Goal: Information Seeking & Learning: Learn about a topic

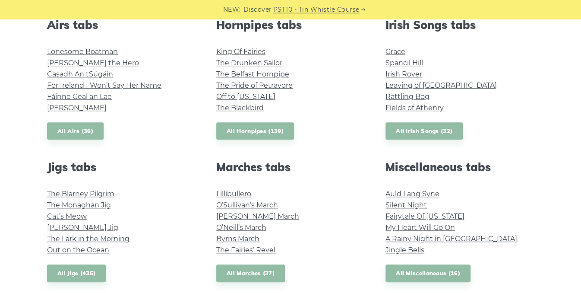
scroll to position [351, 0]
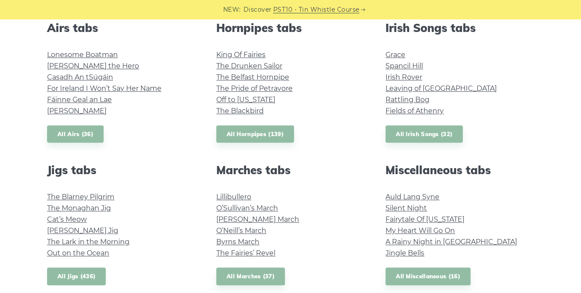
click at [83, 273] on link "All Jigs (436)" at bounding box center [76, 276] width 59 height 18
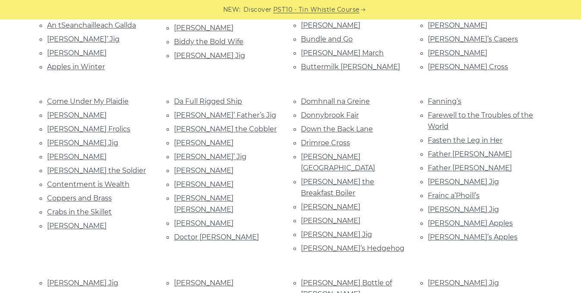
scroll to position [325, 0]
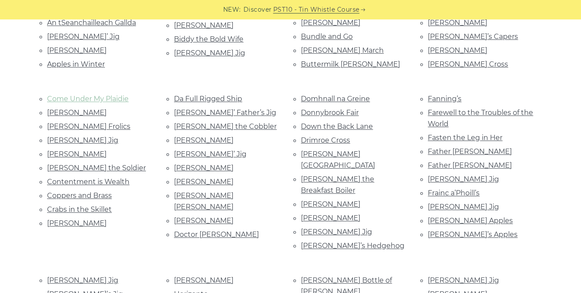
click at [124, 99] on link "Come Under My Plaidie" at bounding box center [88, 99] width 82 height 8
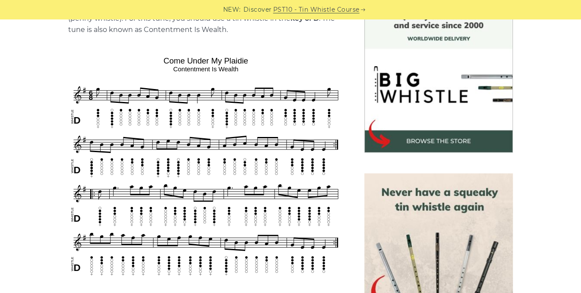
scroll to position [248, 0]
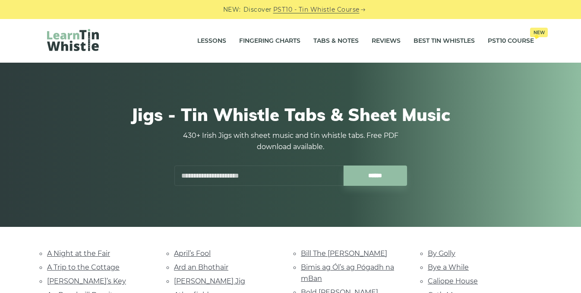
scroll to position [325, 0]
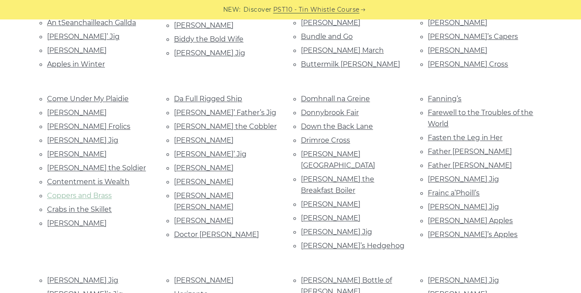
click at [66, 191] on link "Coppers and Brass" at bounding box center [79, 195] width 65 height 8
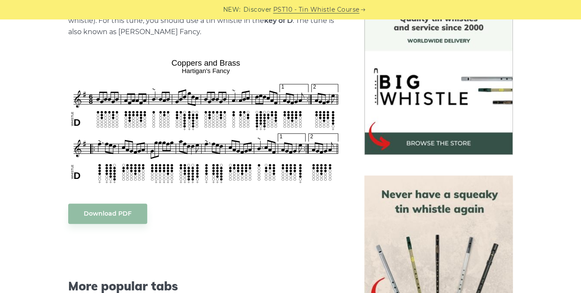
scroll to position [246, 0]
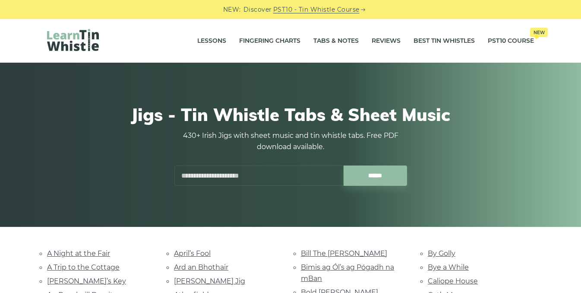
scroll to position [325, 0]
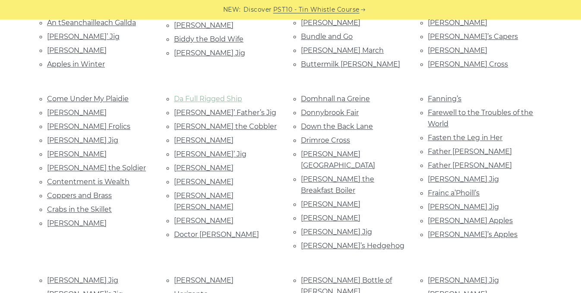
click at [208, 97] on link "Da Full Rigged Ship" at bounding box center [208, 99] width 68 height 8
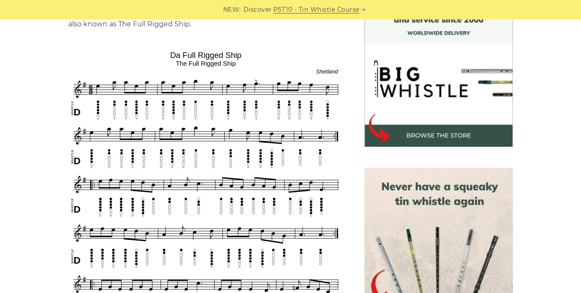
scroll to position [241, 0]
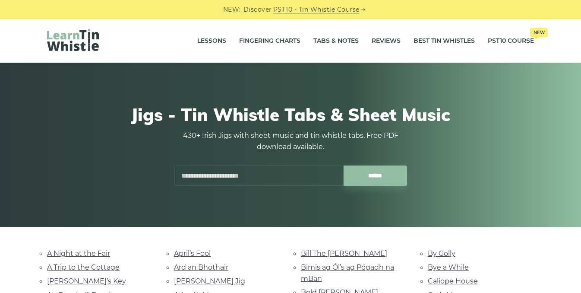
scroll to position [325, 0]
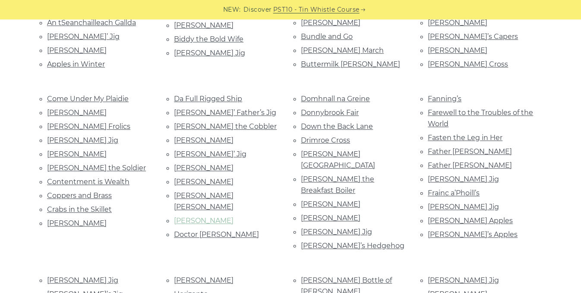
click at [194, 216] on link "Devlin’s" at bounding box center [204, 220] width 60 height 8
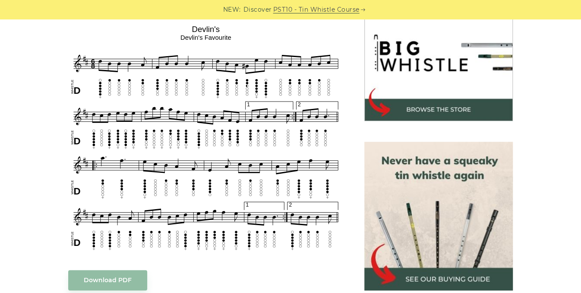
scroll to position [279, 0]
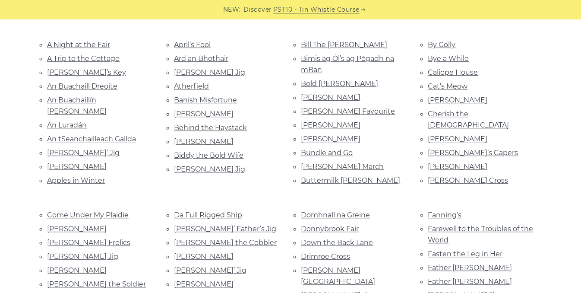
scroll to position [212, 0]
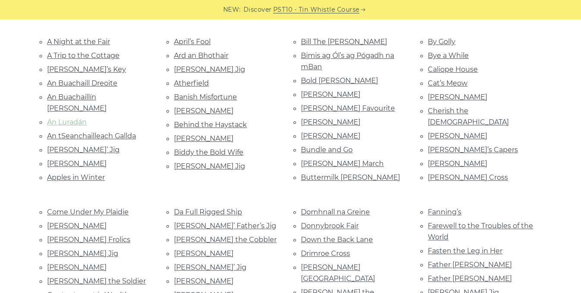
click at [75, 118] on link "An Luradán" at bounding box center [67, 122] width 40 height 8
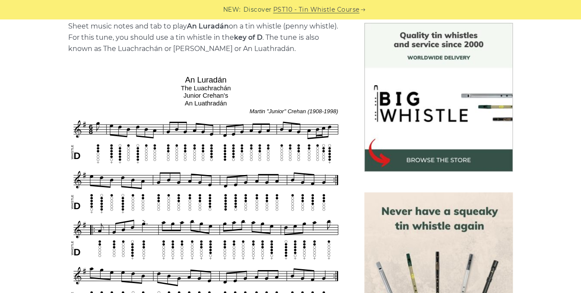
scroll to position [221, 0]
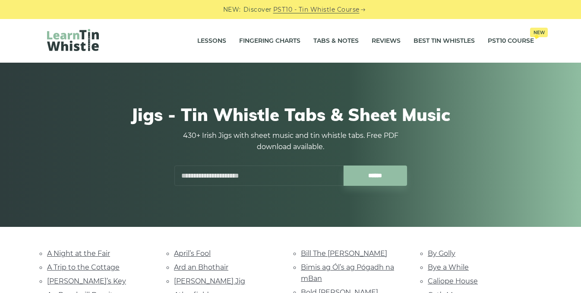
scroll to position [212, 0]
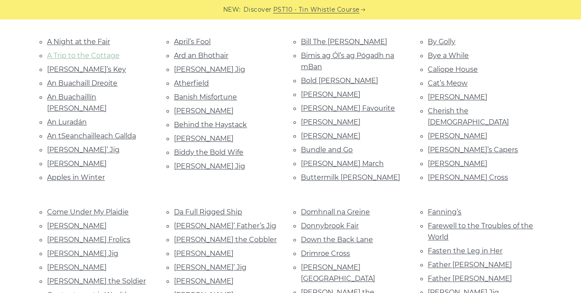
click at [76, 56] on link "A Trip to the Cottage" at bounding box center [83, 55] width 73 height 8
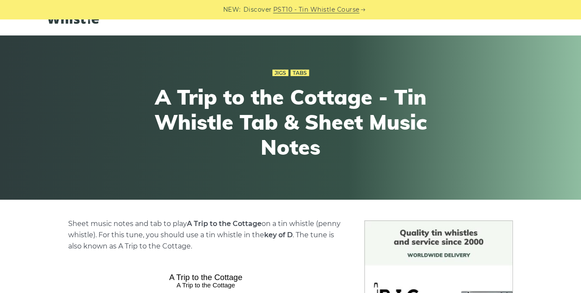
scroll to position [21, 0]
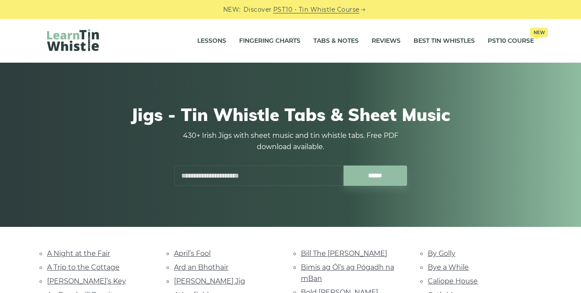
scroll to position [212, 0]
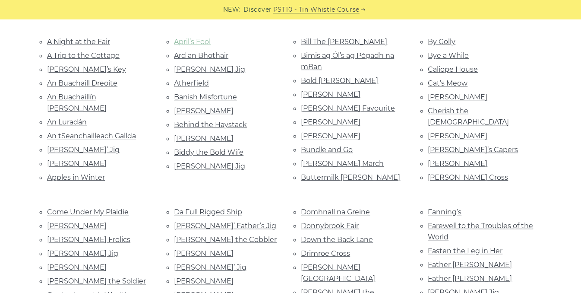
click at [188, 41] on link "April’s Fool" at bounding box center [192, 42] width 37 height 8
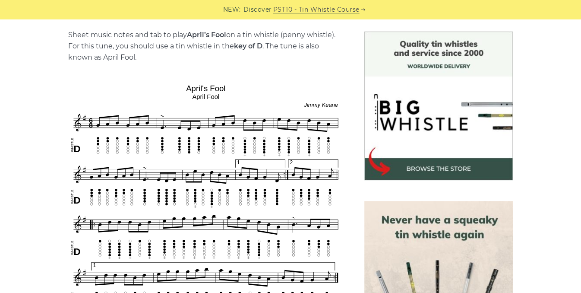
scroll to position [221, 0]
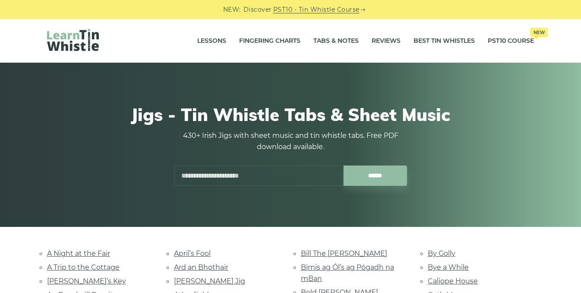
scroll to position [212, 0]
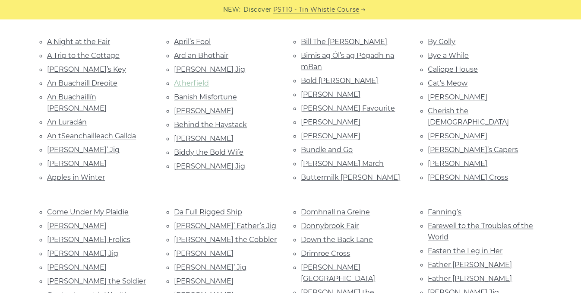
click at [189, 82] on link "Atherfield" at bounding box center [191, 83] width 35 height 8
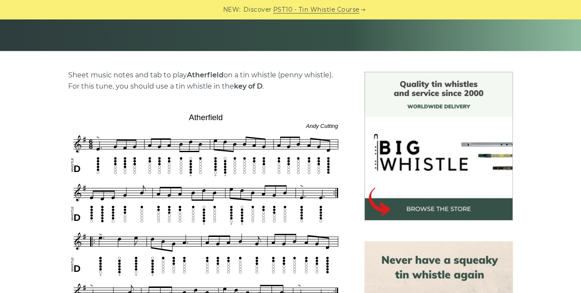
scroll to position [174, 0]
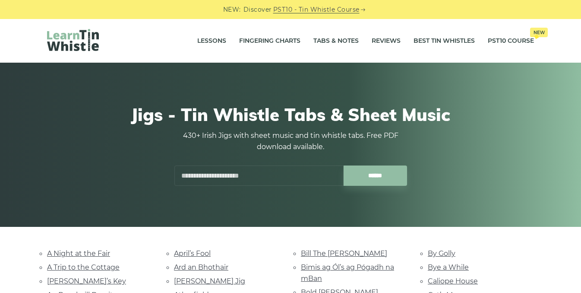
scroll to position [212, 0]
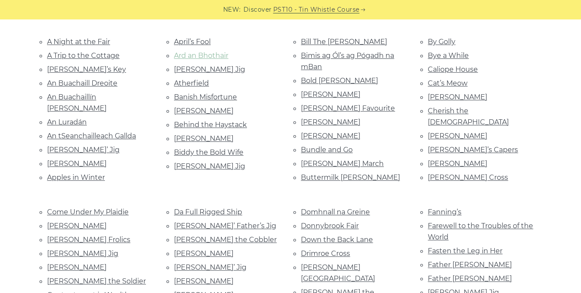
click at [205, 57] on link "Ard an Bhothair" at bounding box center [201, 55] width 54 height 8
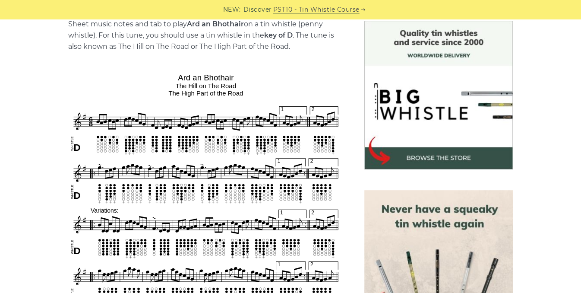
scroll to position [228, 0]
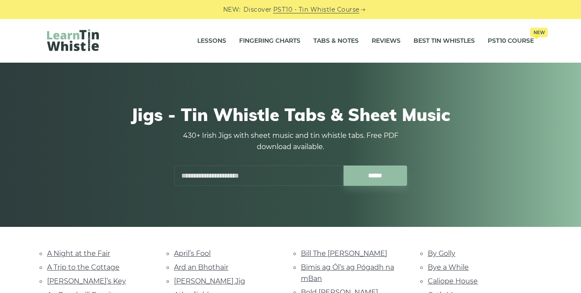
scroll to position [212, 0]
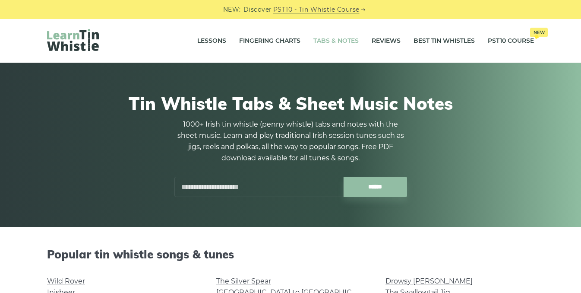
scroll to position [351, 0]
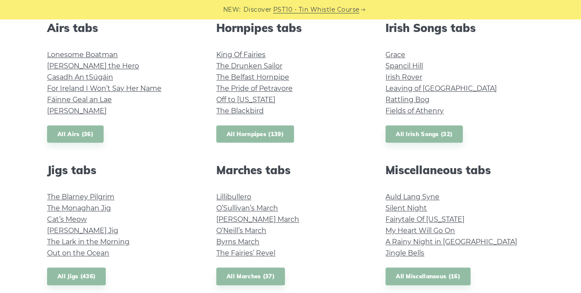
click at [244, 134] on link "All Hornpipes (139)" at bounding box center [255, 134] width 78 height 18
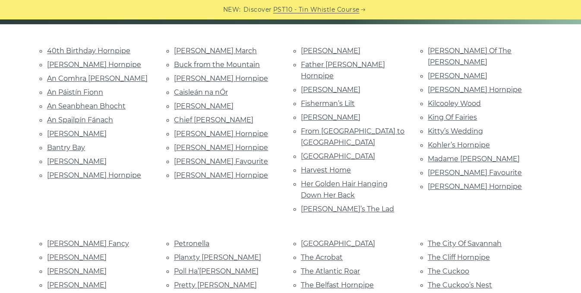
scroll to position [212, 0]
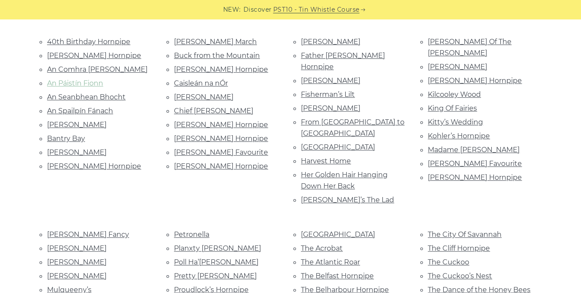
click at [95, 79] on link "An Páistín Fionn" at bounding box center [75, 83] width 56 height 8
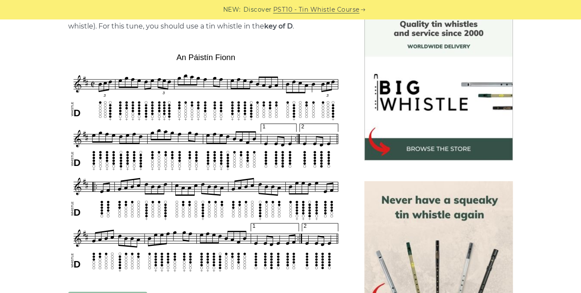
scroll to position [237, 0]
